Goal: Information Seeking & Learning: Learn about a topic

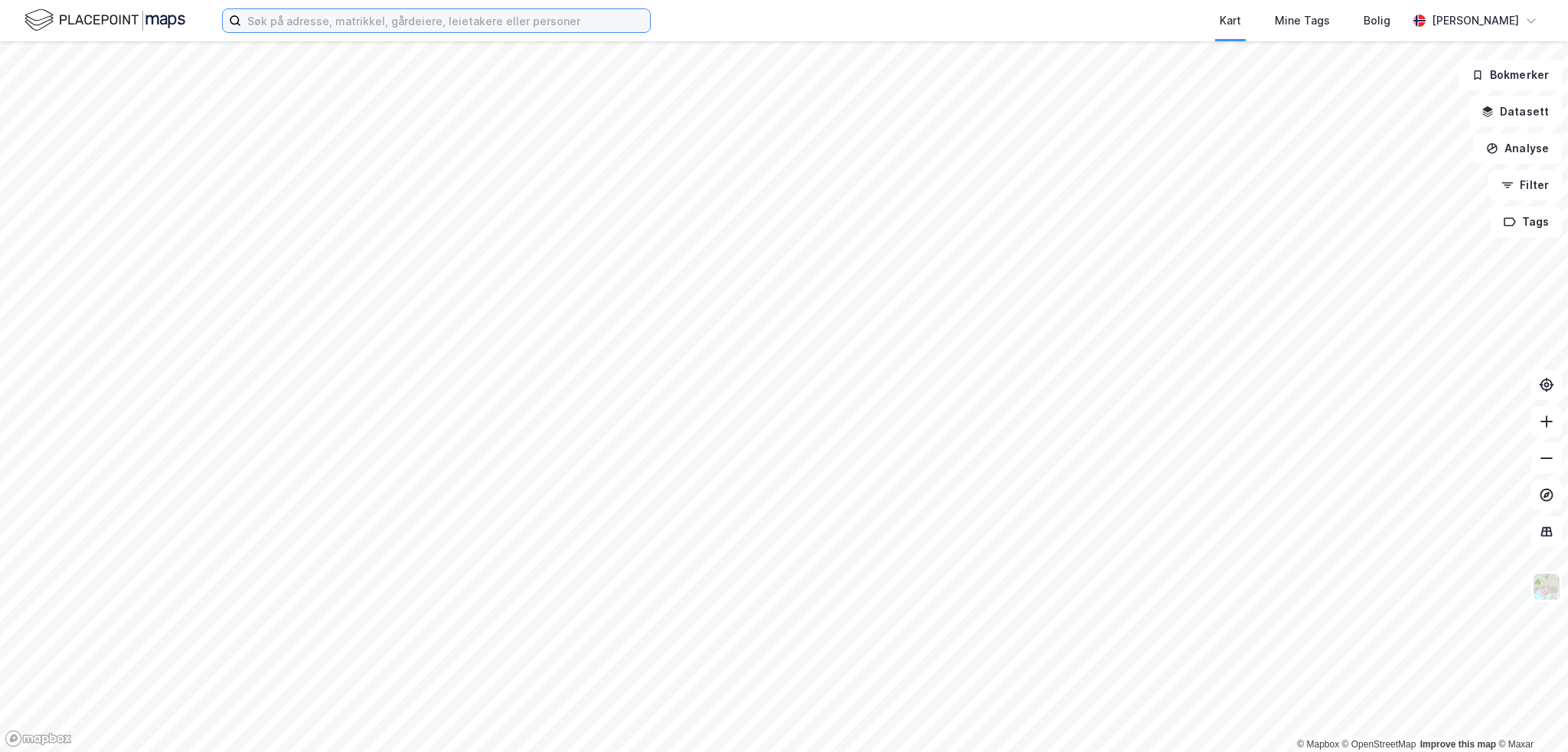
click at [356, 25] on input at bounding box center [445, 21] width 409 height 23
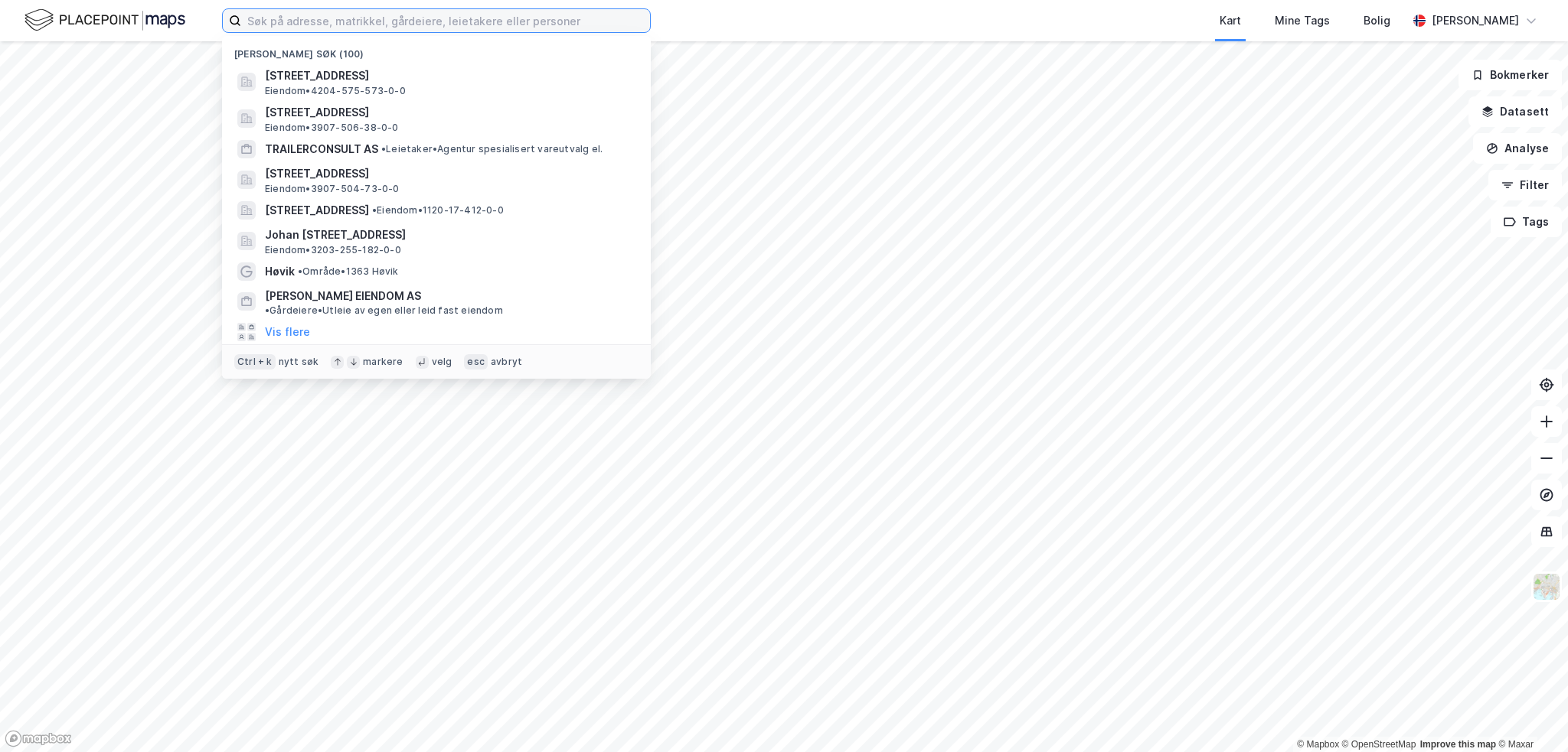
paste input "GJERLUVEGEN 1A"
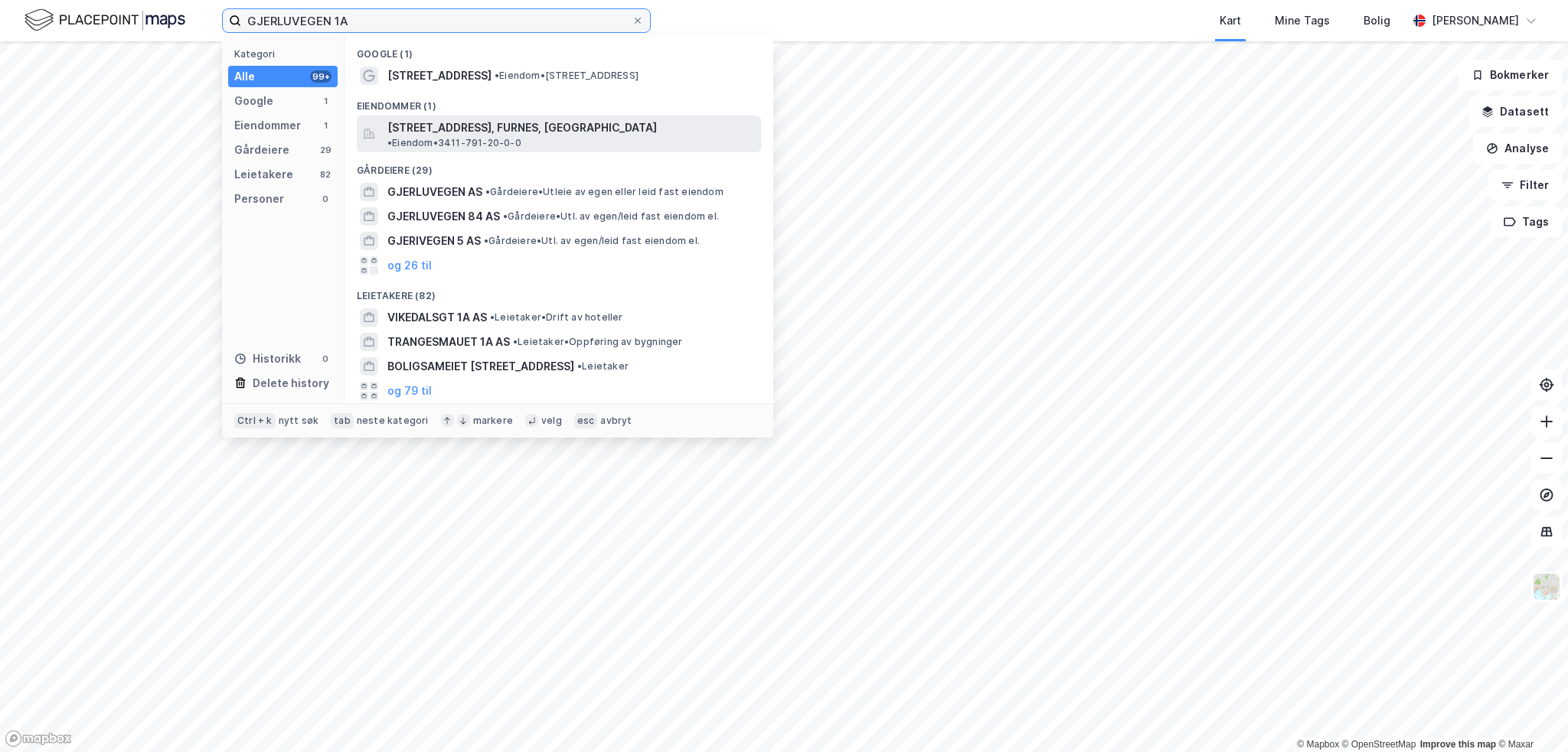
type input "GJERLUVEGEN 1A"
click at [420, 123] on span "[STREET_ADDRESS], FURNES, [GEOGRAPHIC_DATA]" at bounding box center [522, 128] width 270 height 19
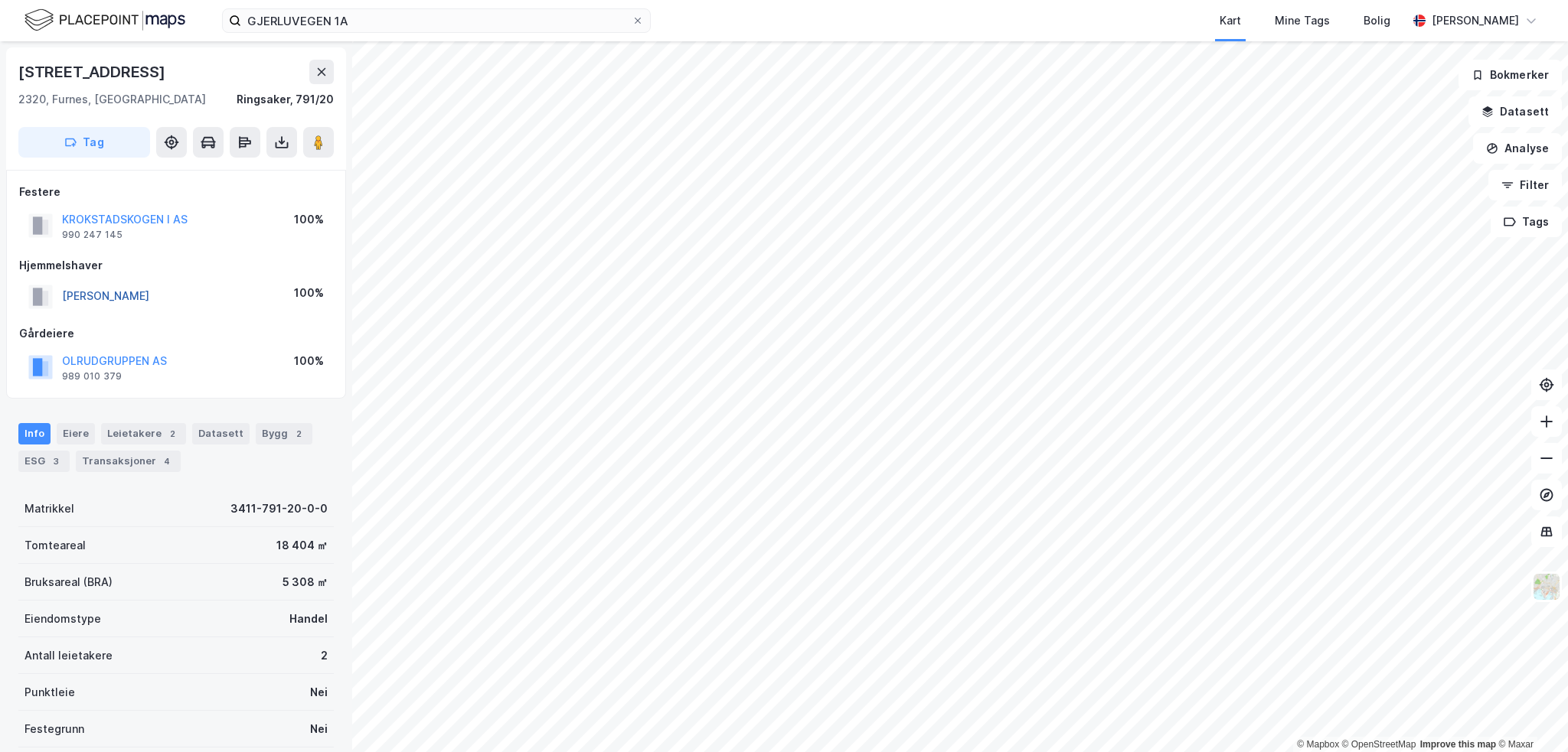
click at [0, 0] on button "[PERSON_NAME]" at bounding box center [0, 0] width 0 height 0
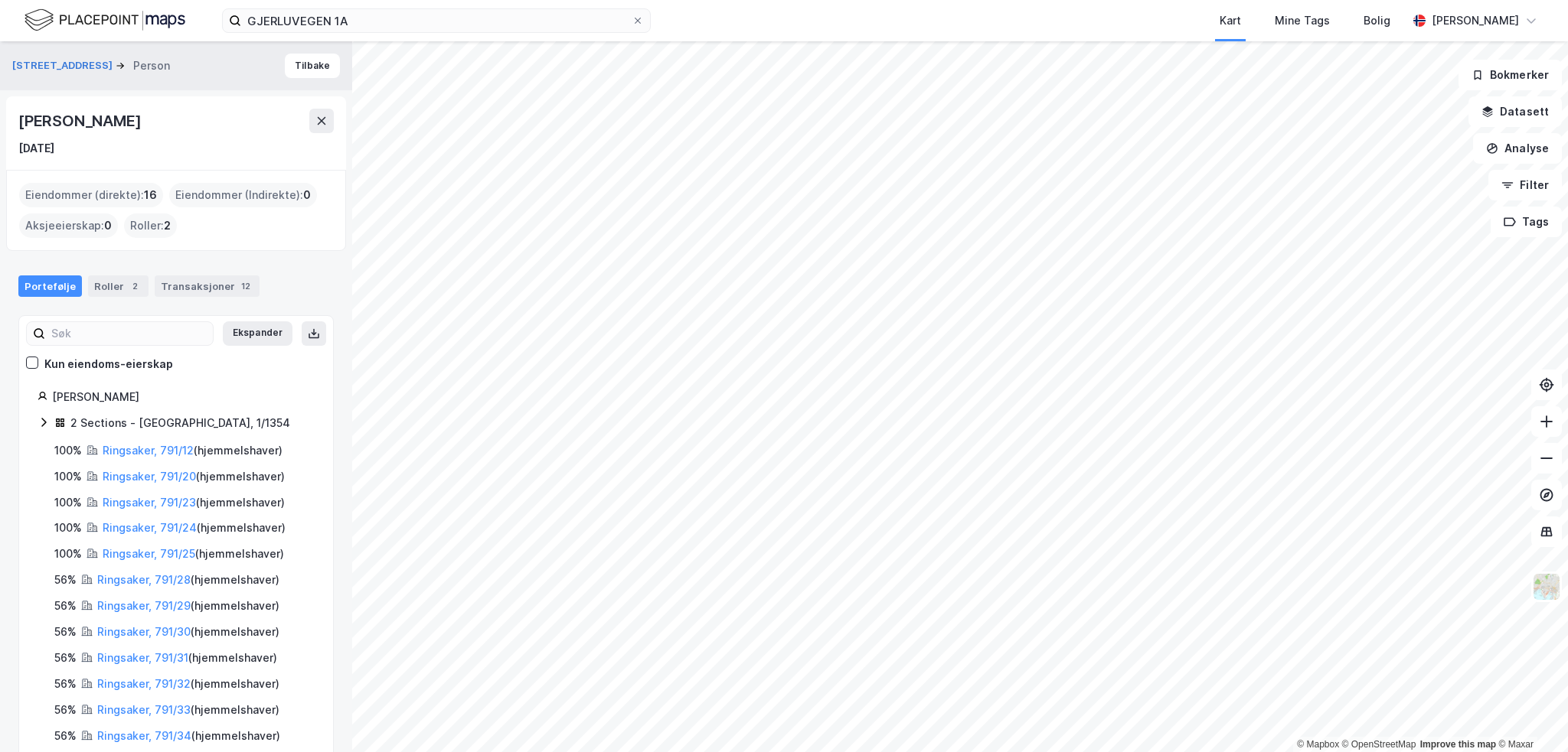
click at [76, 119] on div "[PERSON_NAME]" at bounding box center [82, 121] width 126 height 24
copy div "[PERSON_NAME]"
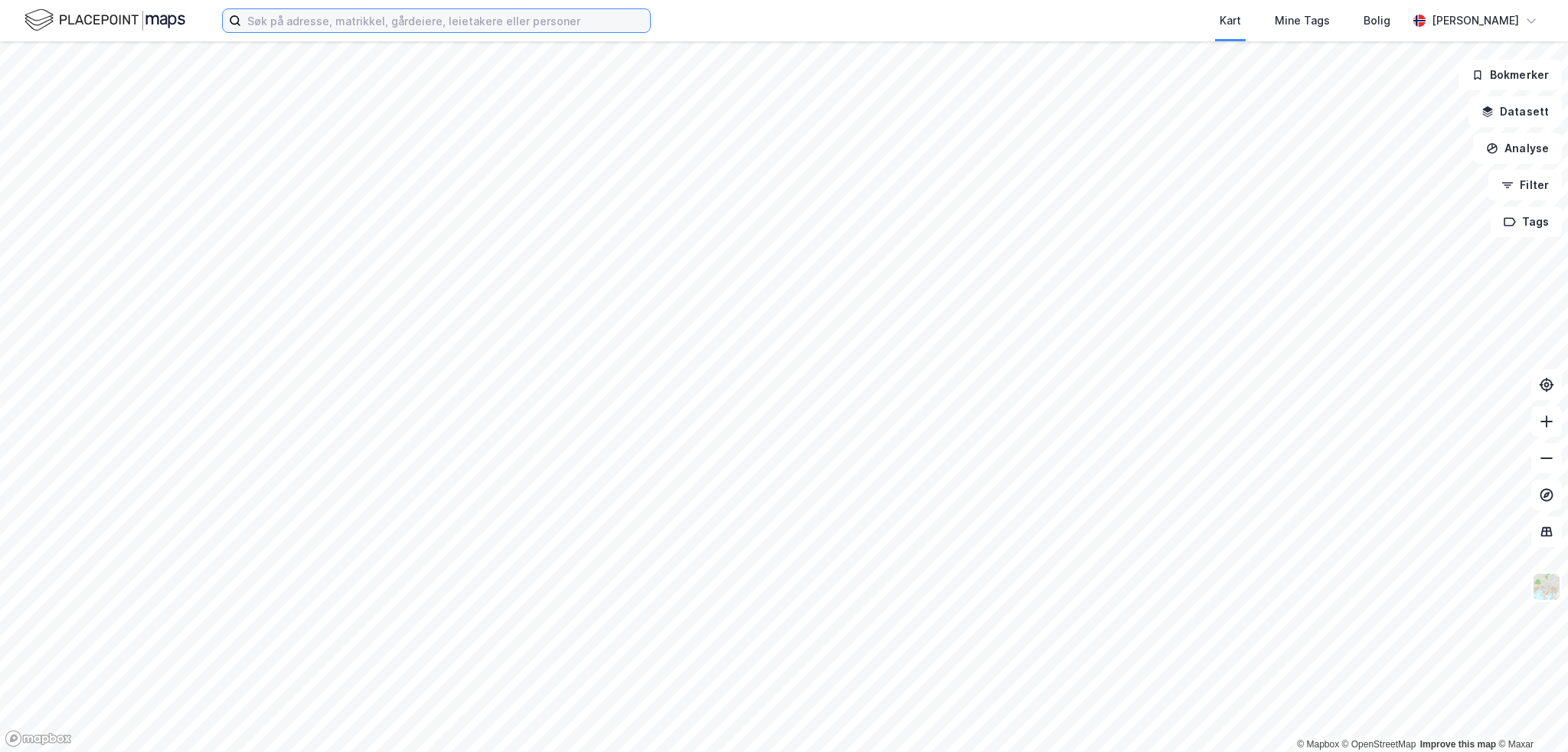
click at [333, 19] on input at bounding box center [445, 21] width 409 height 23
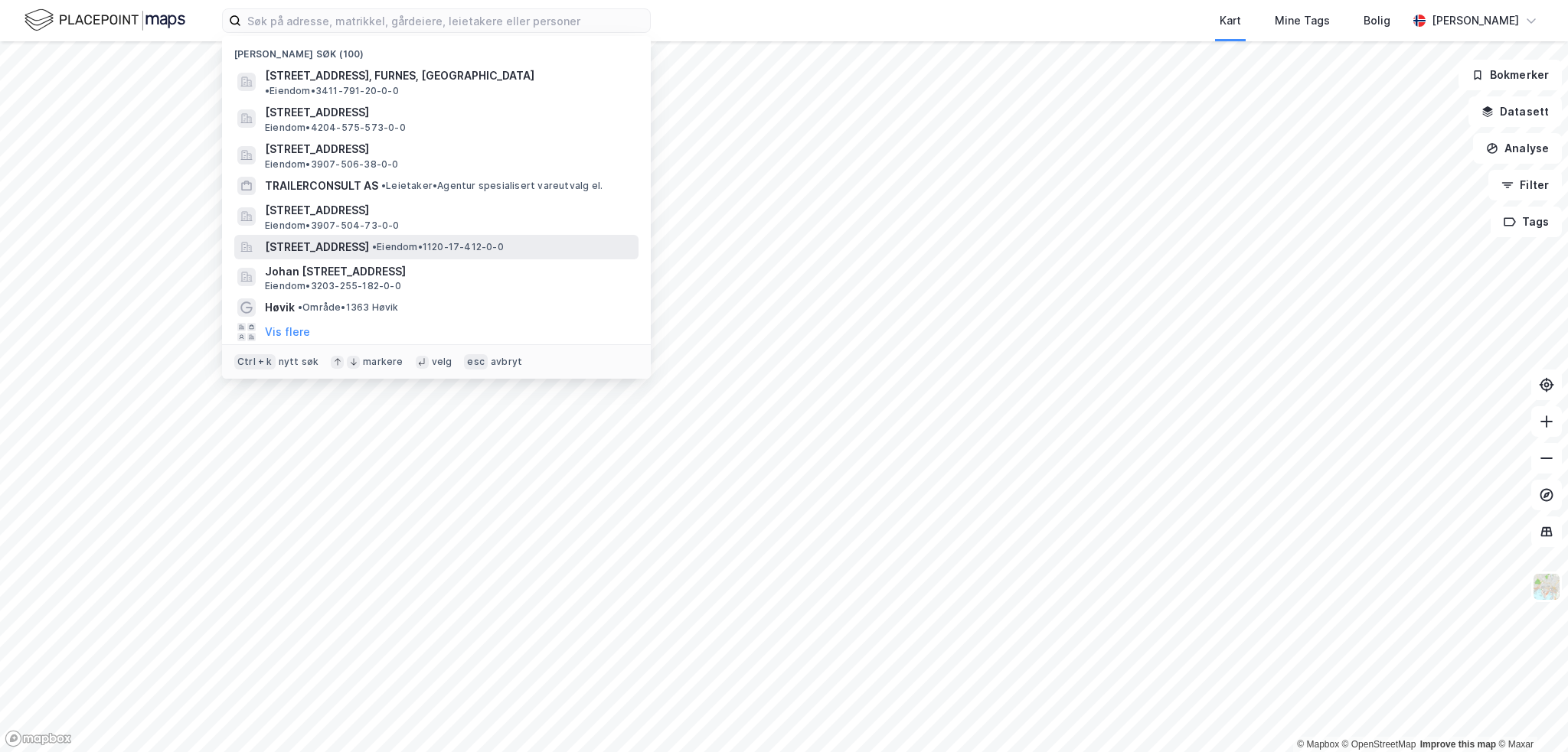
click at [358, 238] on span "[STREET_ADDRESS]" at bounding box center [317, 247] width 104 height 19
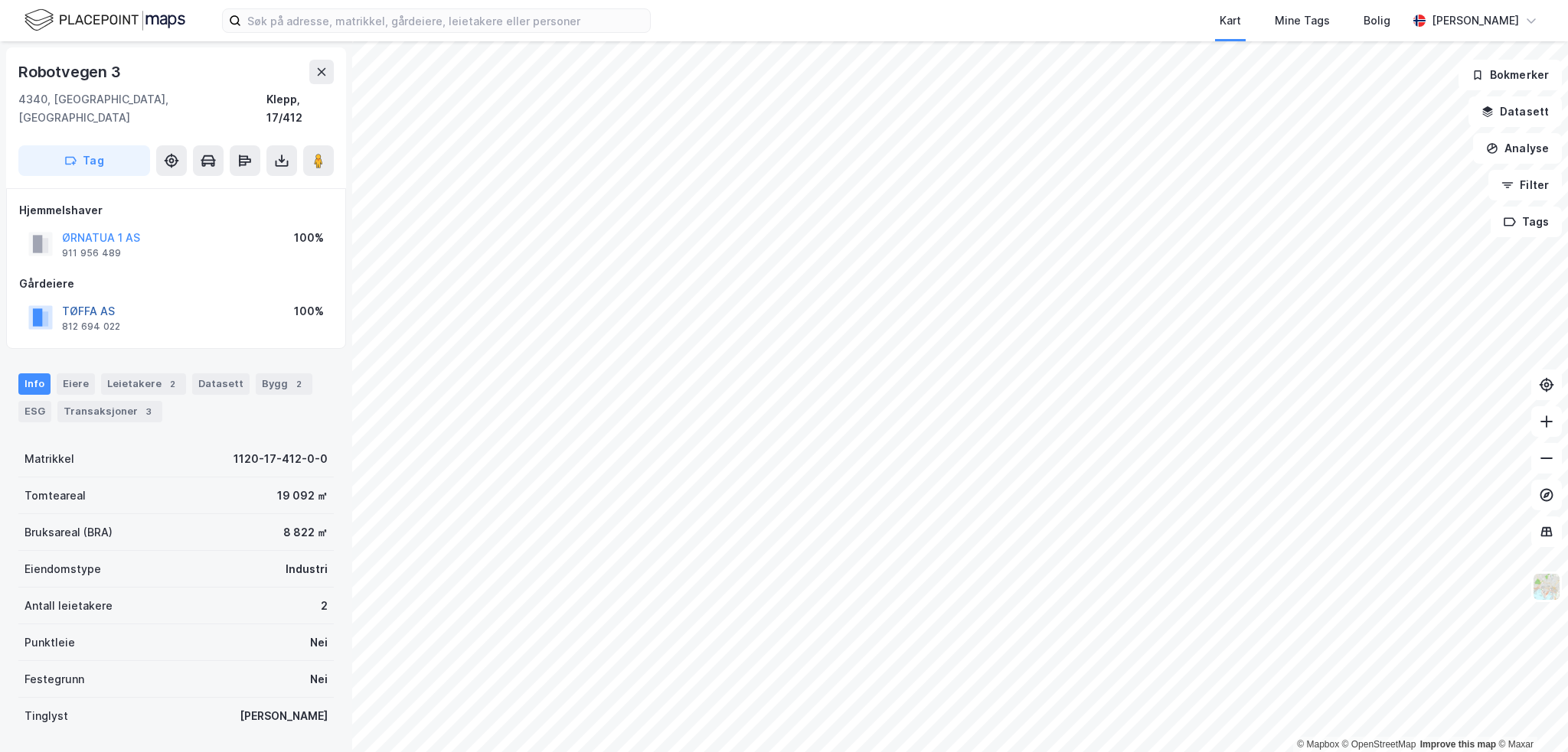
click at [0, 0] on button "TØFFA AS" at bounding box center [0, 0] width 0 height 0
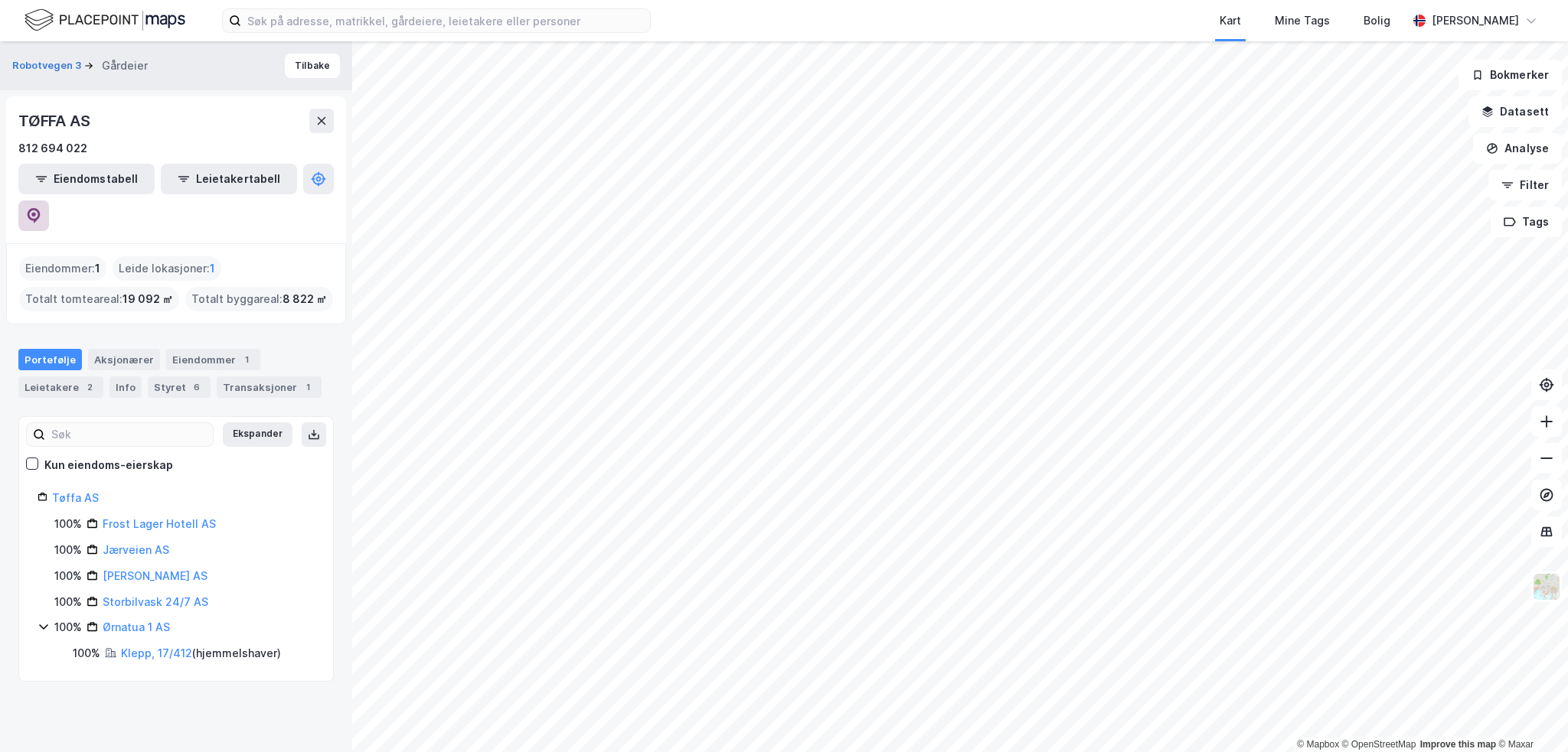
click at [40, 208] on icon at bounding box center [34, 215] width 13 height 15
click at [63, 377] on div "Leietakere 2" at bounding box center [61, 387] width 85 height 22
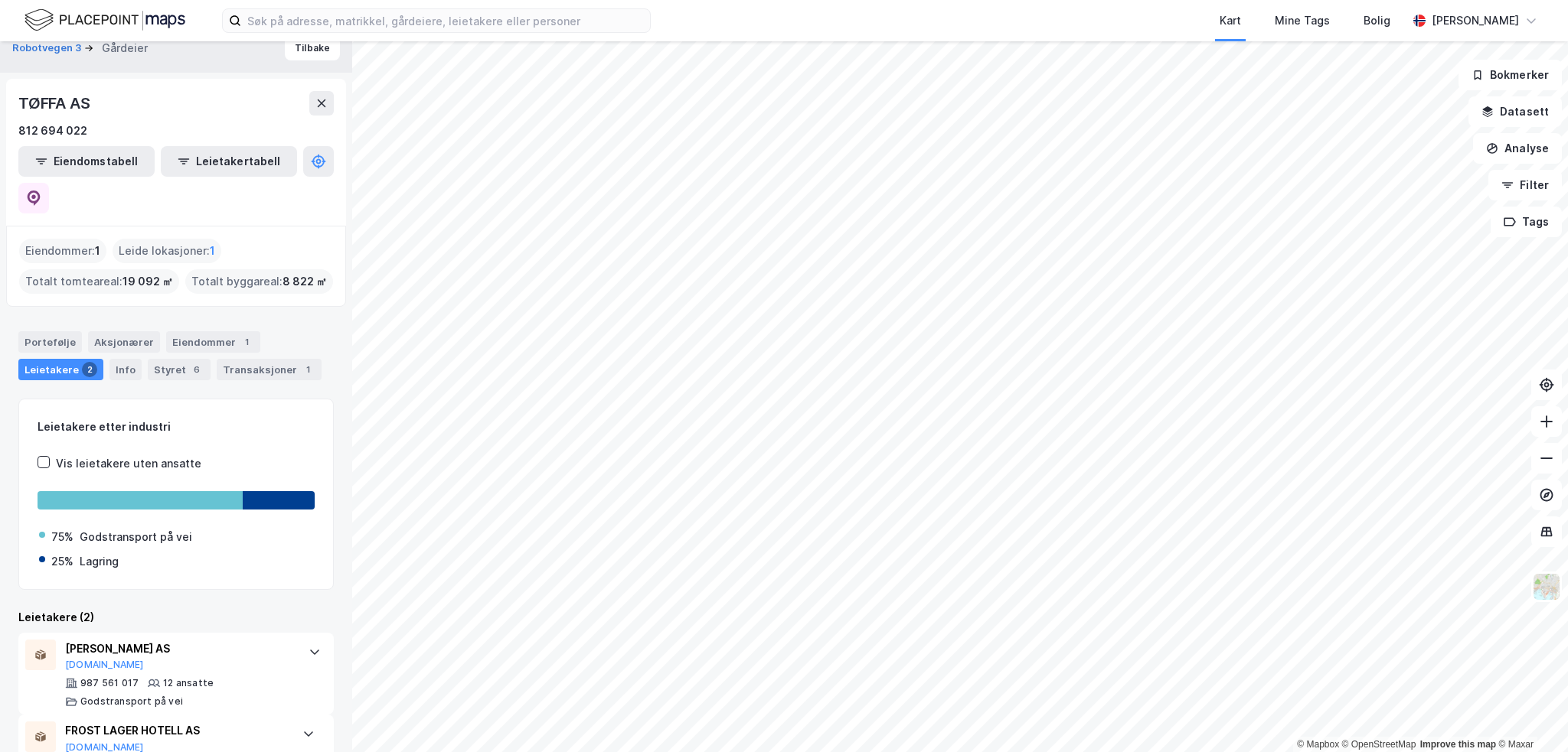
scroll to position [24, 0]
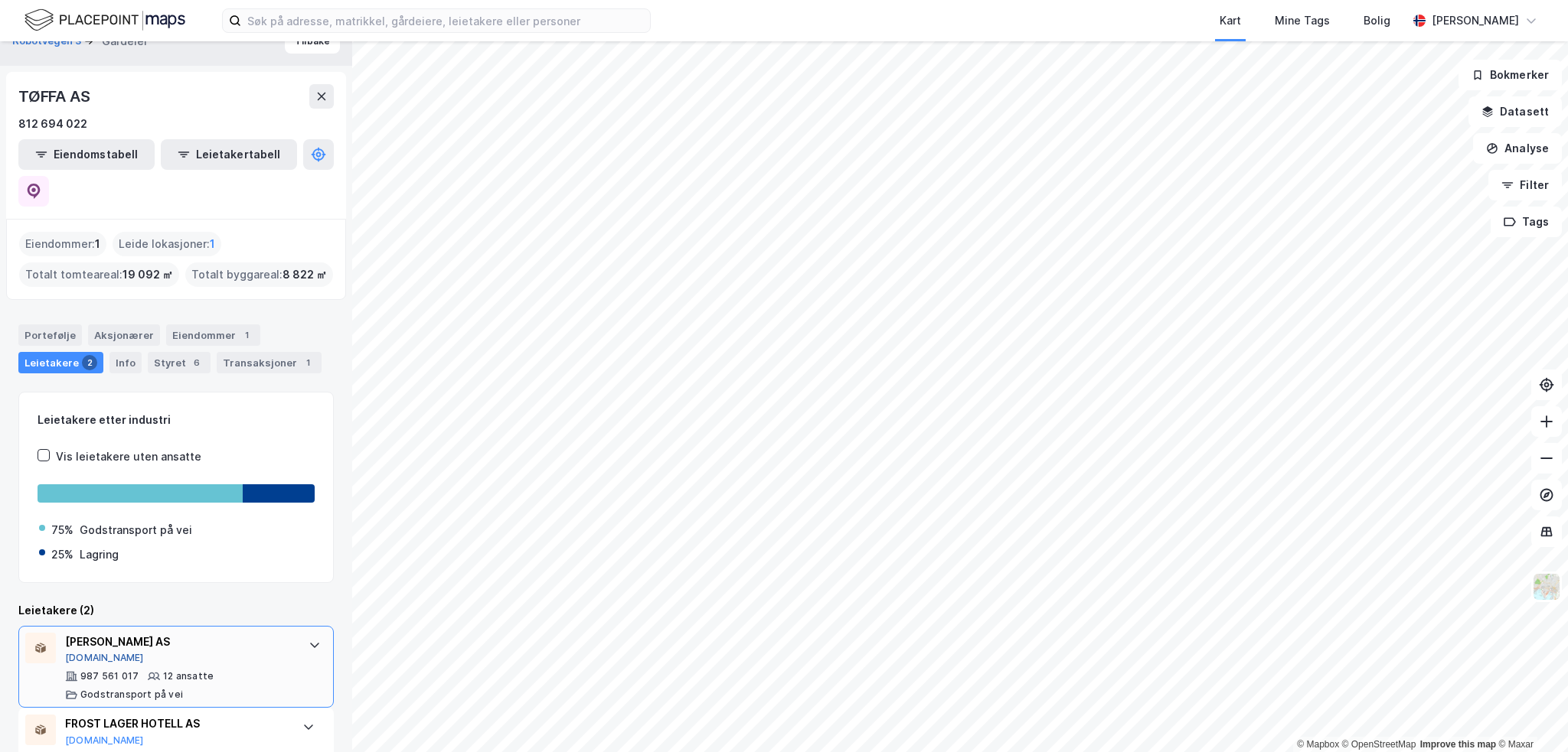
click at [84, 652] on button "Proff.no" at bounding box center [104, 658] width 79 height 12
click at [88, 735] on button "Proff.no" at bounding box center [104, 741] width 79 height 12
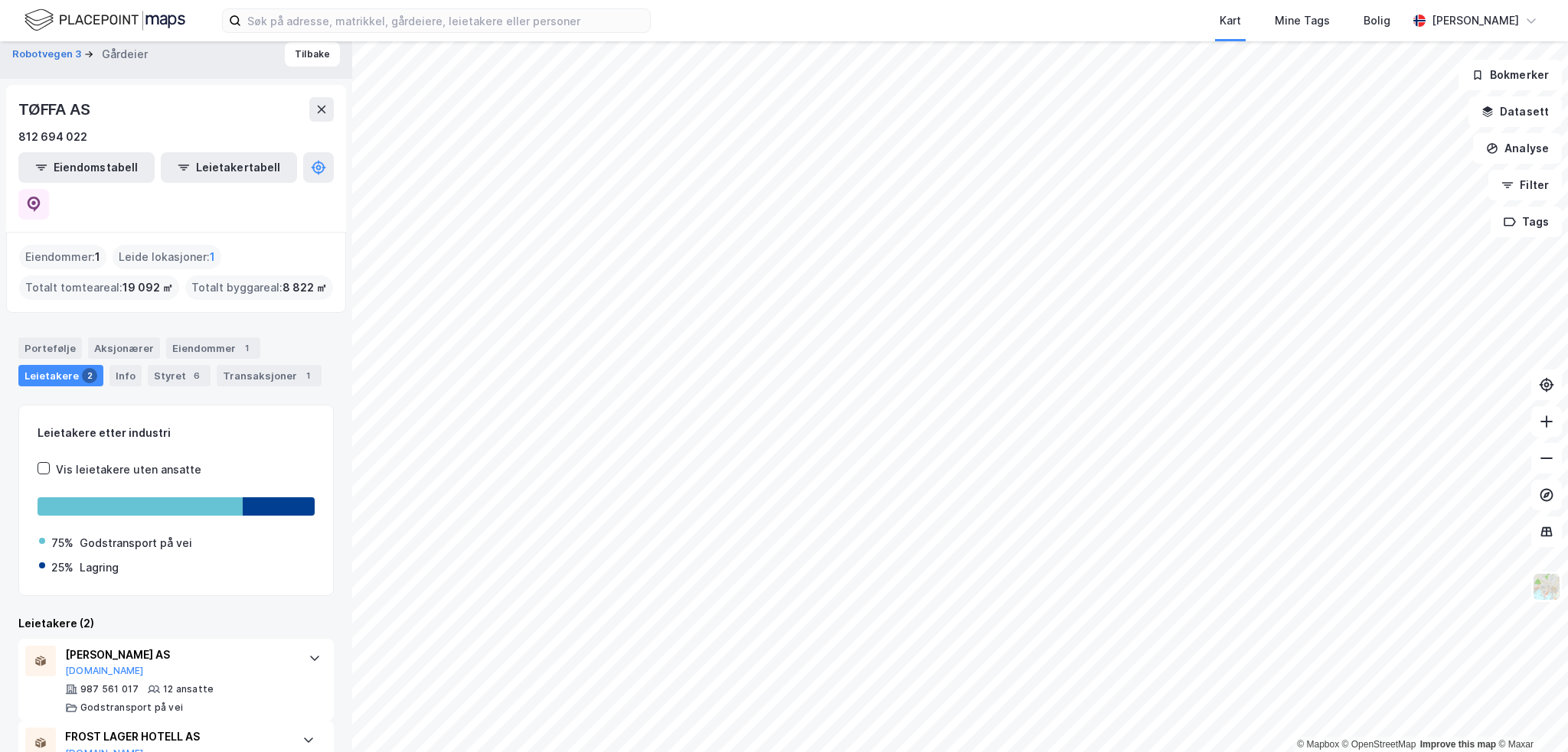
scroll to position [0, 0]
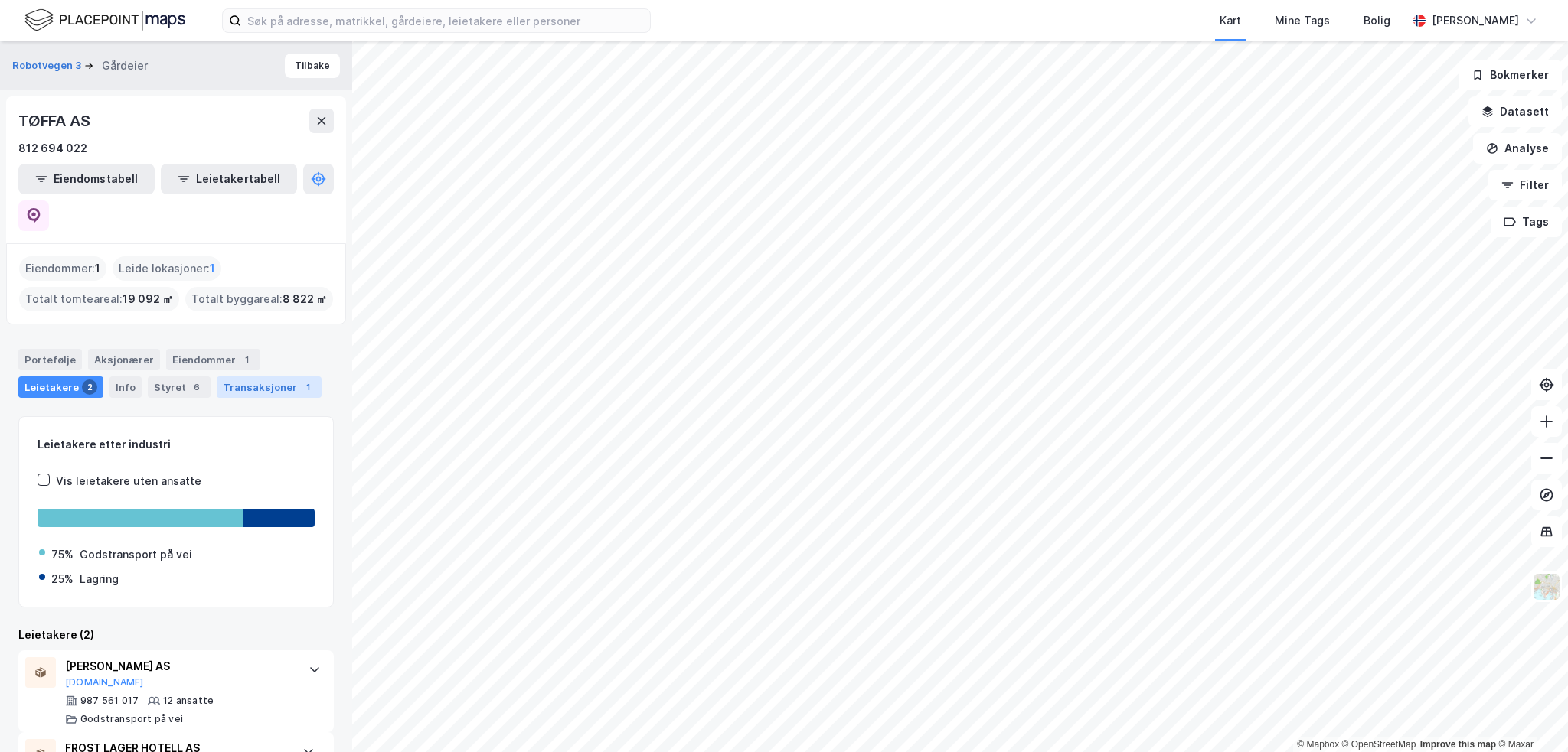
click at [252, 377] on div "Transaksjoner 1" at bounding box center [269, 387] width 105 height 22
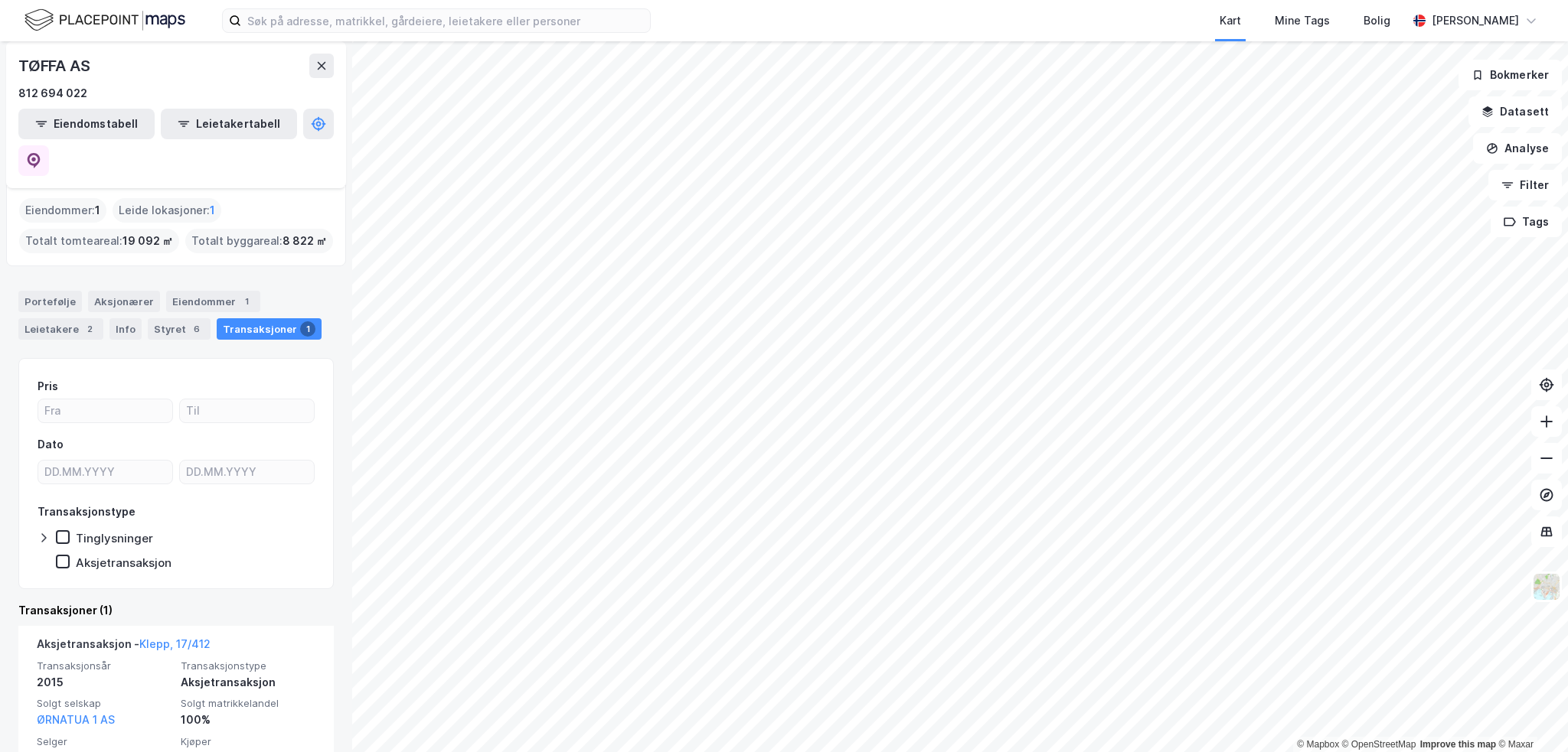
scroll to position [81, 0]
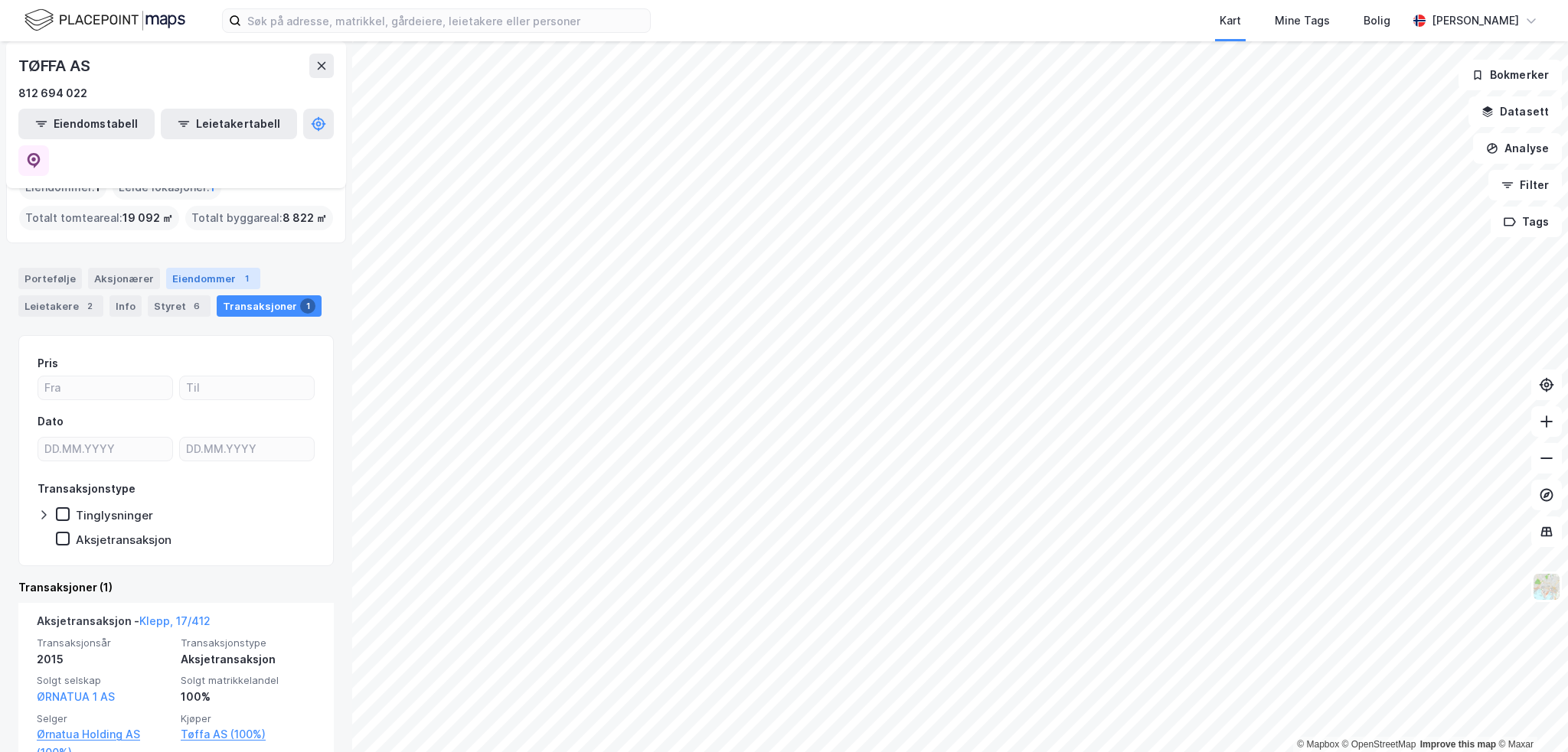
click at [206, 268] on div "Eiendommer 1" at bounding box center [214, 278] width 94 height 22
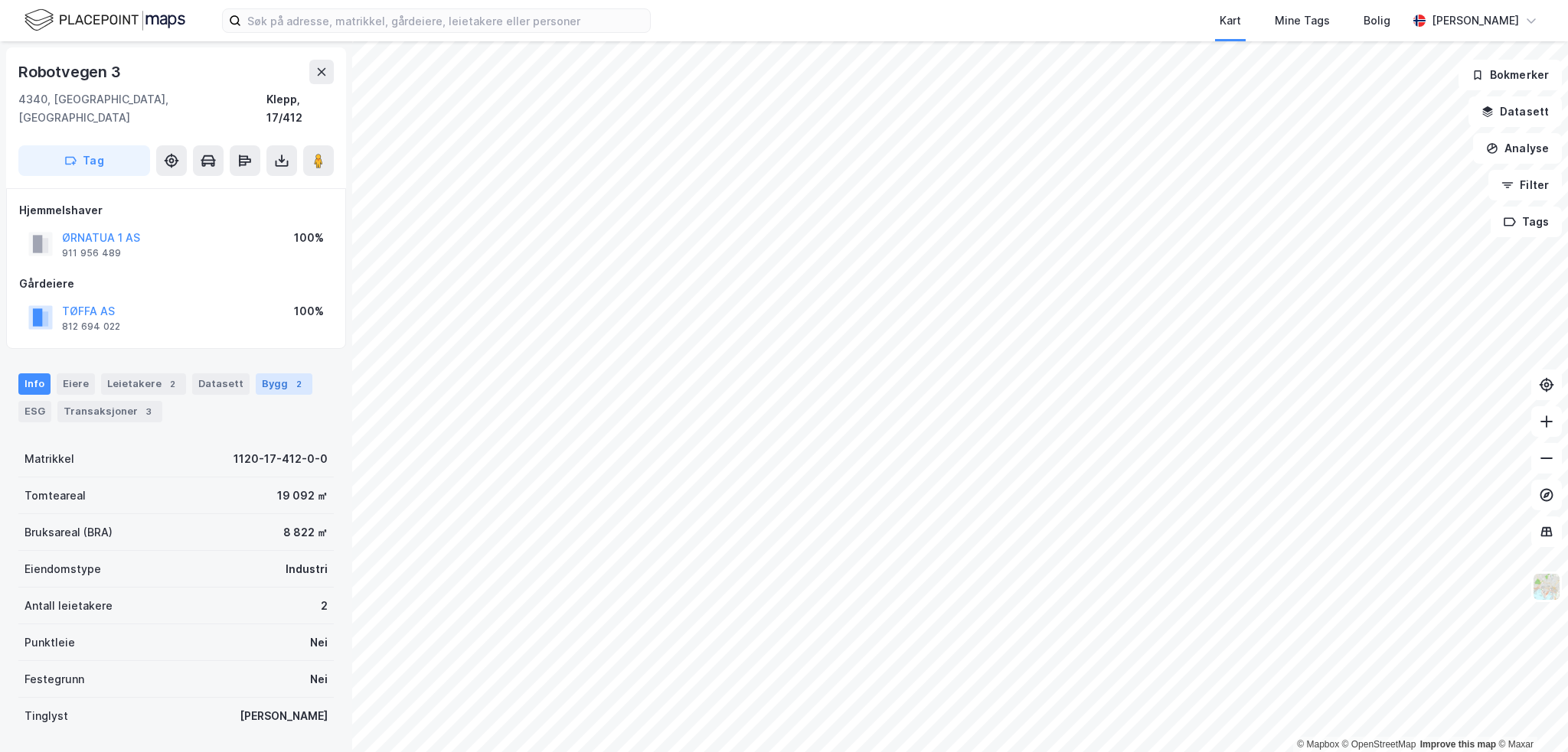
click at [291, 377] on div "2" at bounding box center [298, 384] width 15 height 15
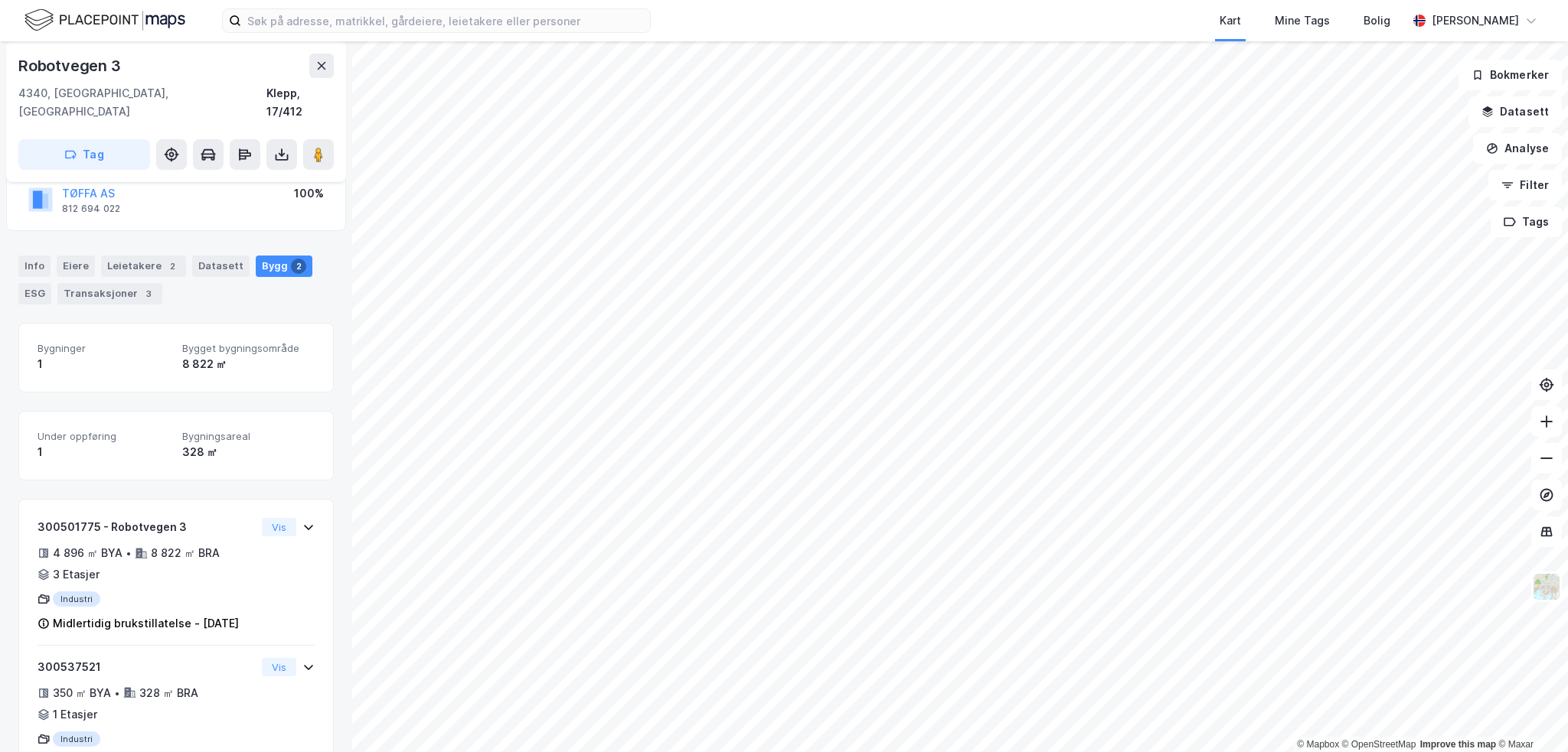
scroll to position [174, 0]
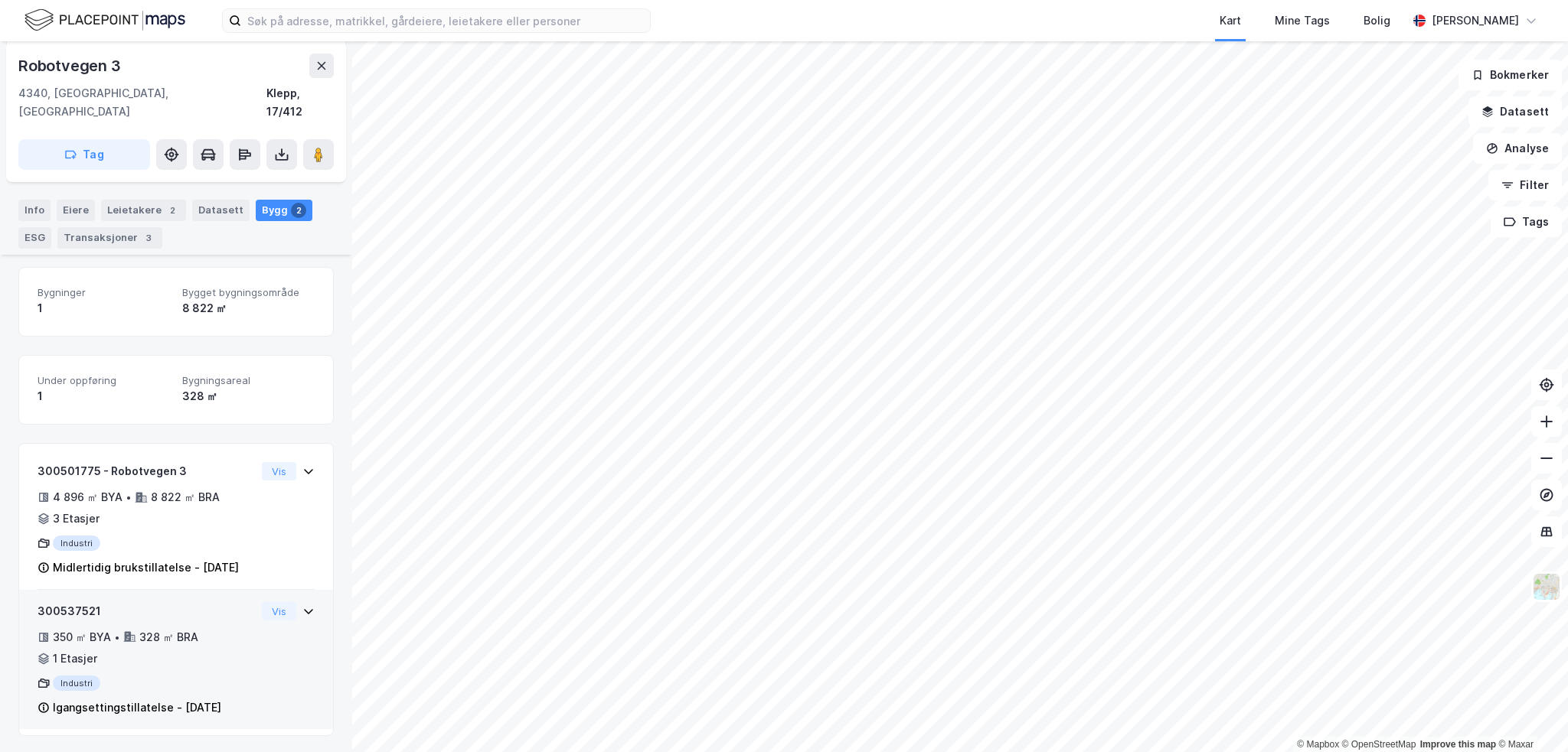
click at [230, 651] on div "350 ㎡ BYA • 328 ㎡ BRA • 1 Etasjer" at bounding box center [147, 648] width 218 height 39
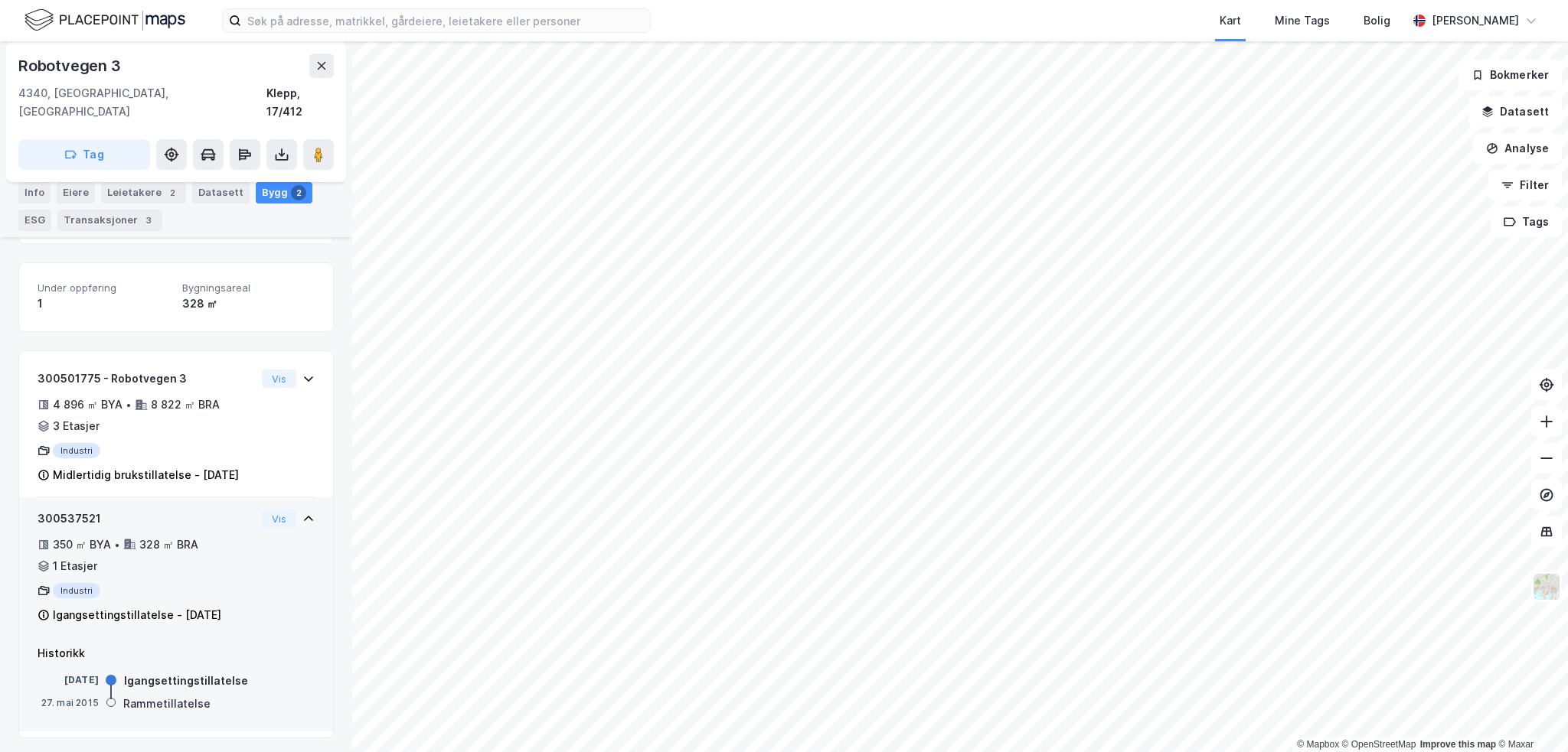
scroll to position [269, 0]
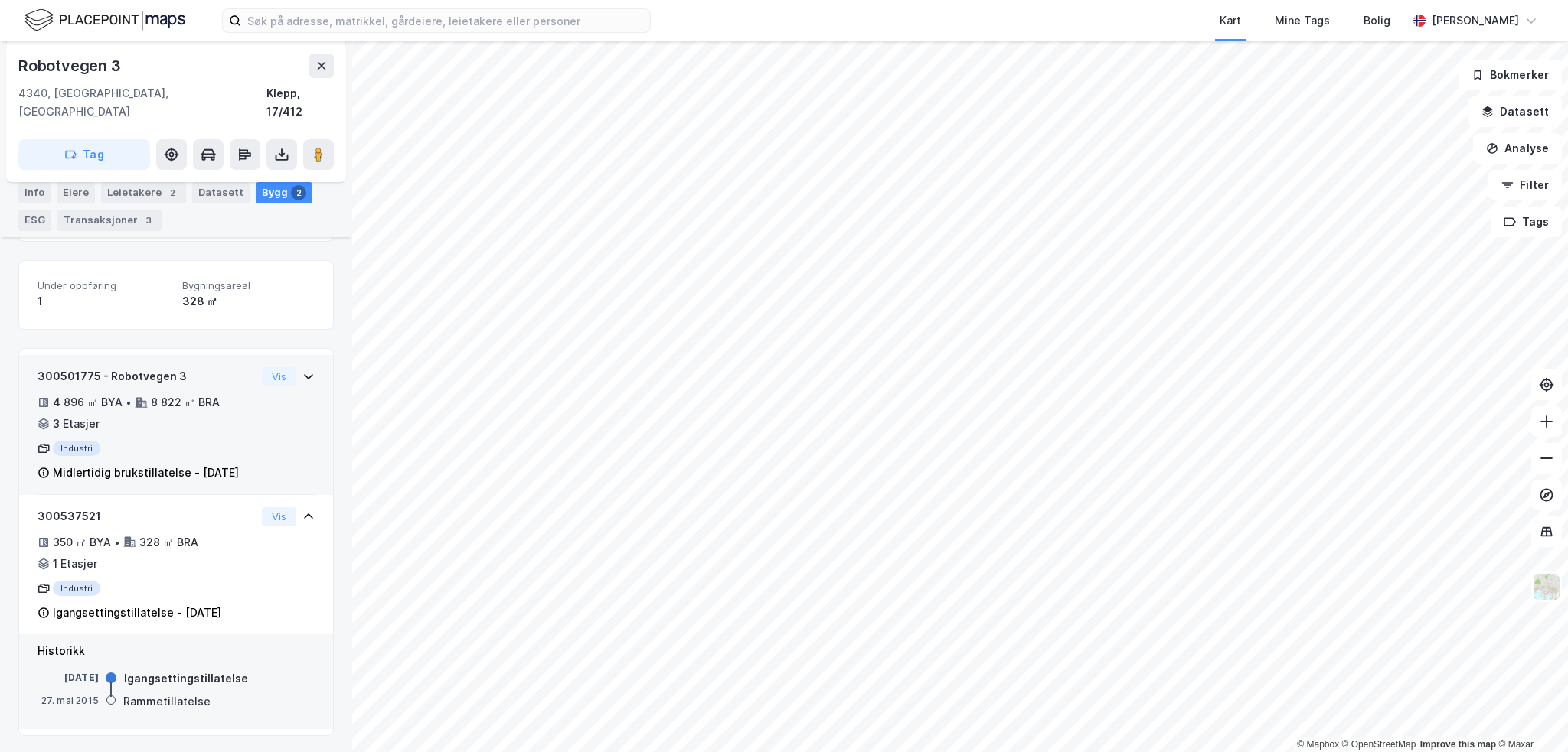
click at [190, 463] on div "Midlertidig brukstillatelse - 23. feb. 2016" at bounding box center [146, 473] width 186 height 19
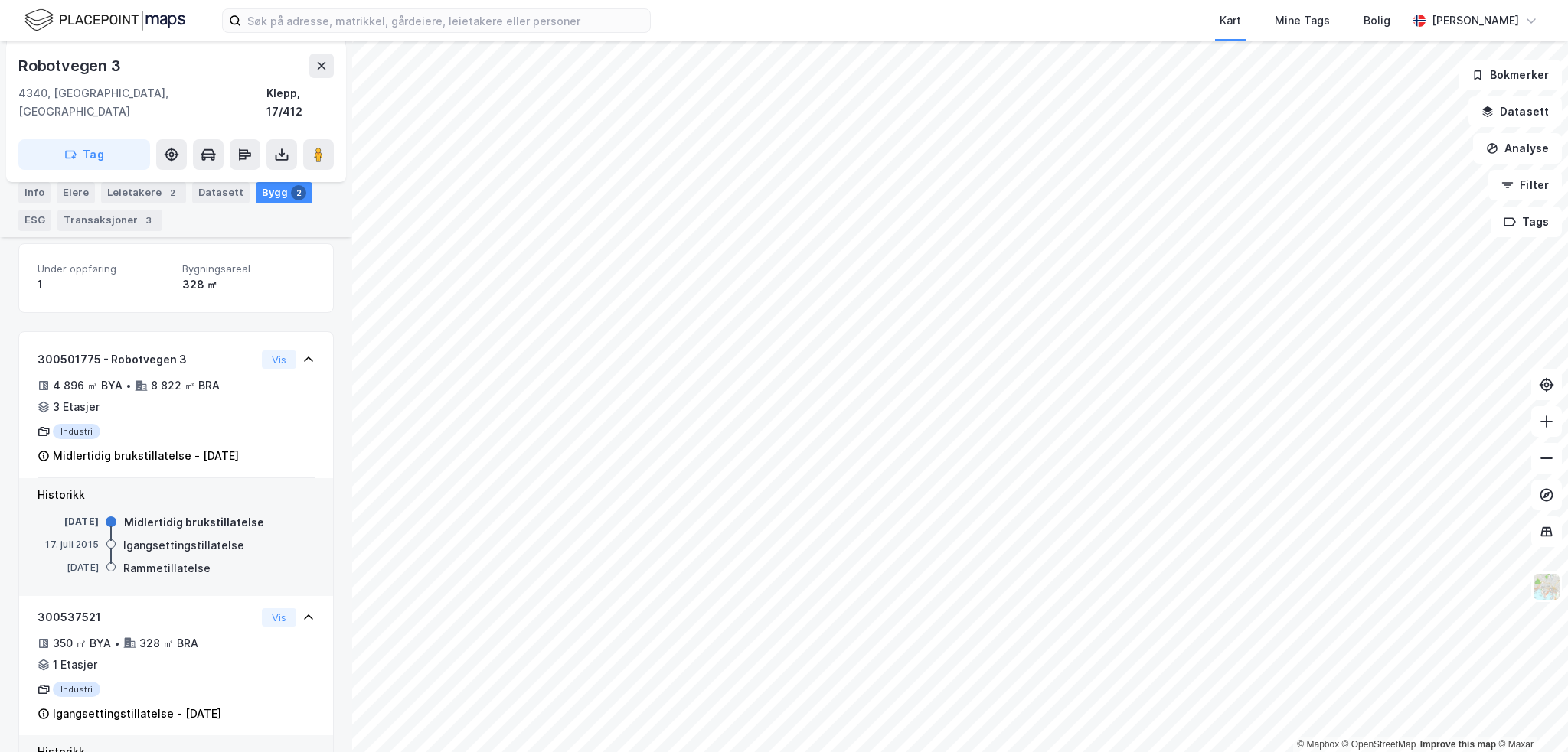
scroll to position [286, 0]
